Goal: Information Seeking & Learning: Learn about a topic

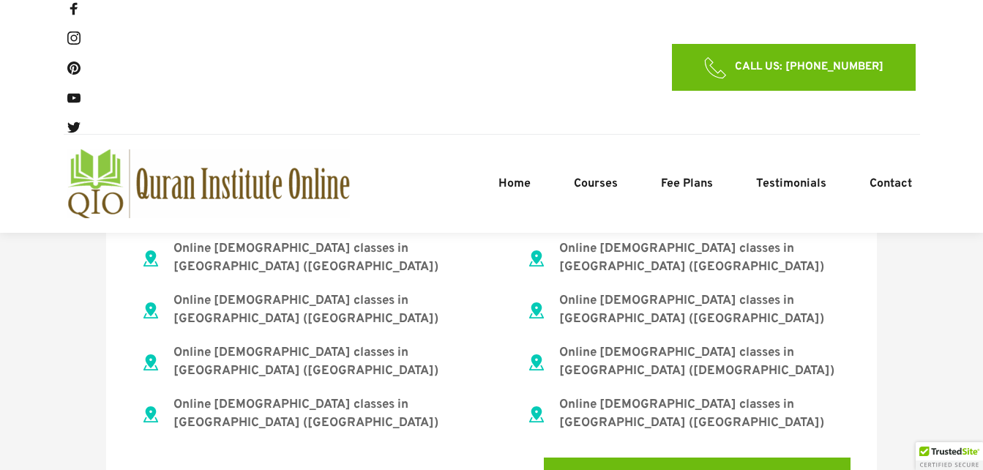
scroll to position [1707, 0]
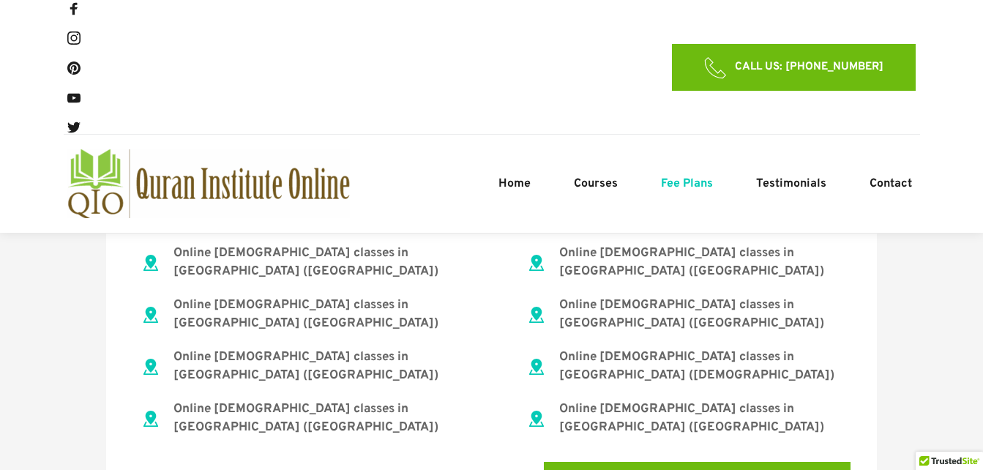
click at [675, 189] on span "Fee Plans" at bounding box center [687, 184] width 52 height 18
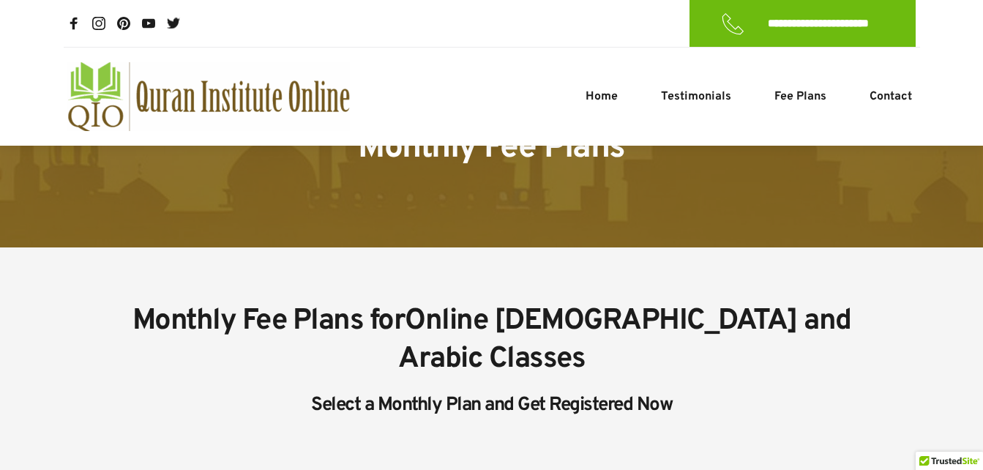
scroll to position [146, 0]
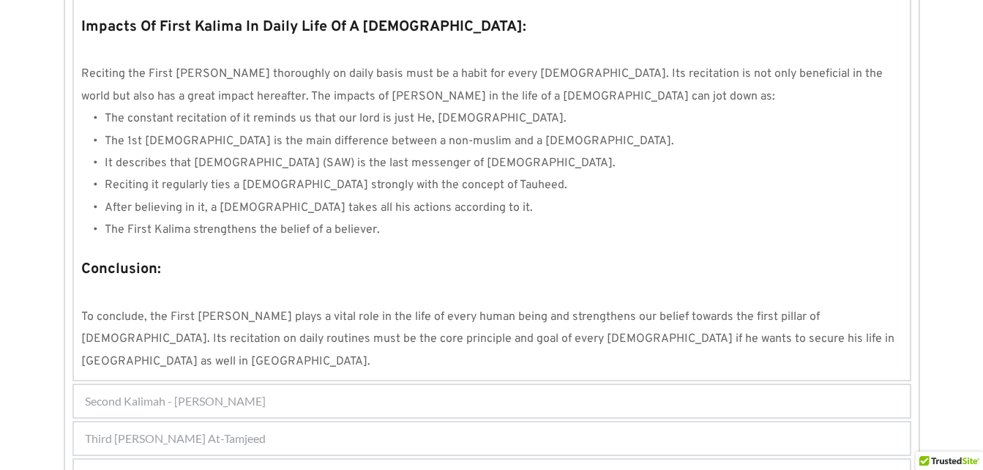
scroll to position [1400, 0]
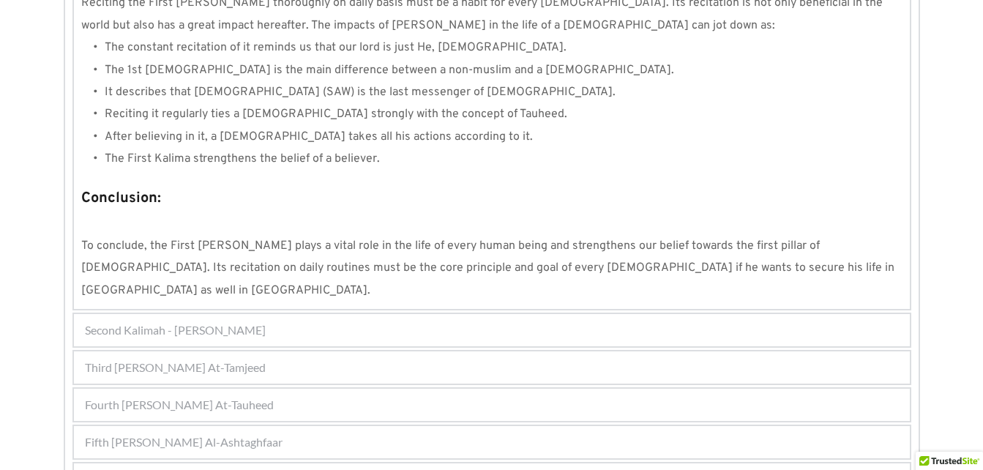
click at [405, 389] on div "Fourth Kalimah - Kalimah At-Tauheed" at bounding box center [492, 405] width 836 height 32
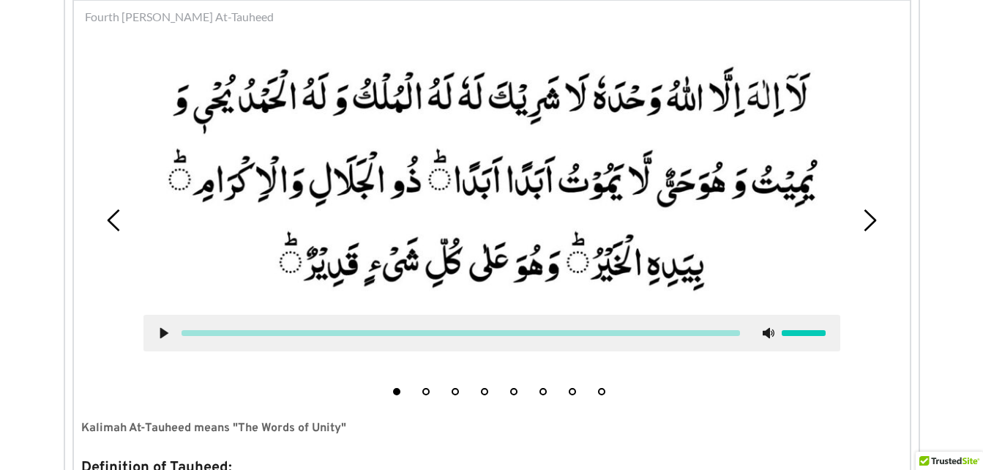
scroll to position [468, 0]
click at [163, 334] on use at bounding box center [164, 334] width 8 height 11
click at [163, 334] on icon at bounding box center [164, 334] width 12 height 12
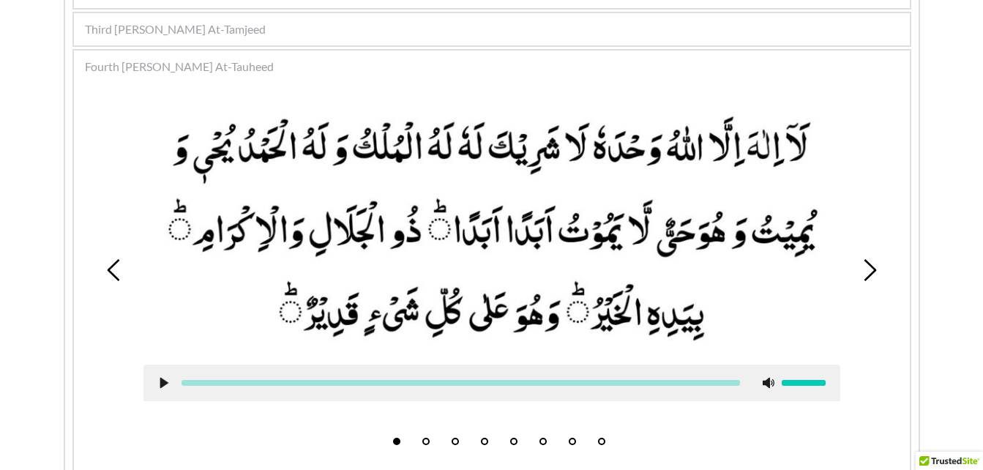
scroll to position [431, 0]
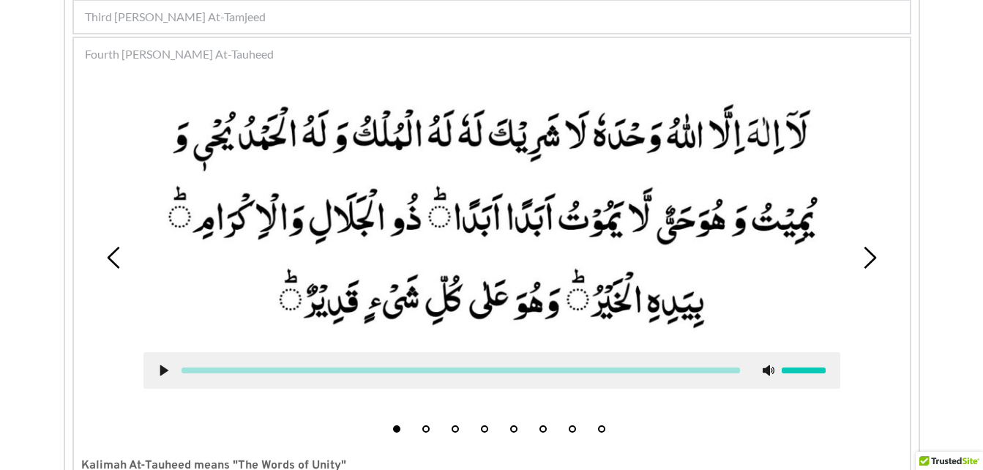
click at [162, 371] on use at bounding box center [164, 370] width 8 height 11
click at [159, 368] on use at bounding box center [164, 370] width 10 height 11
click at [159, 368] on icon at bounding box center [164, 370] width 12 height 12
click at [163, 370] on icon at bounding box center [164, 370] width 12 height 12
